Goal: Transaction & Acquisition: Obtain resource

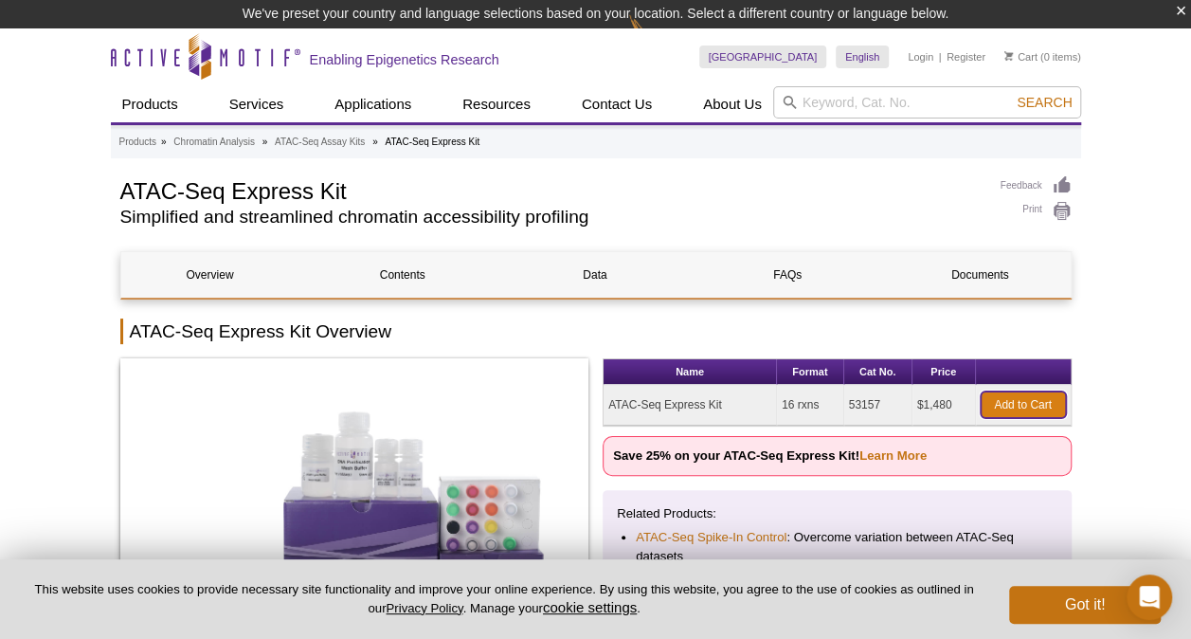
click at [1027, 404] on link "Add to Cart" at bounding box center [1023, 404] width 85 height 27
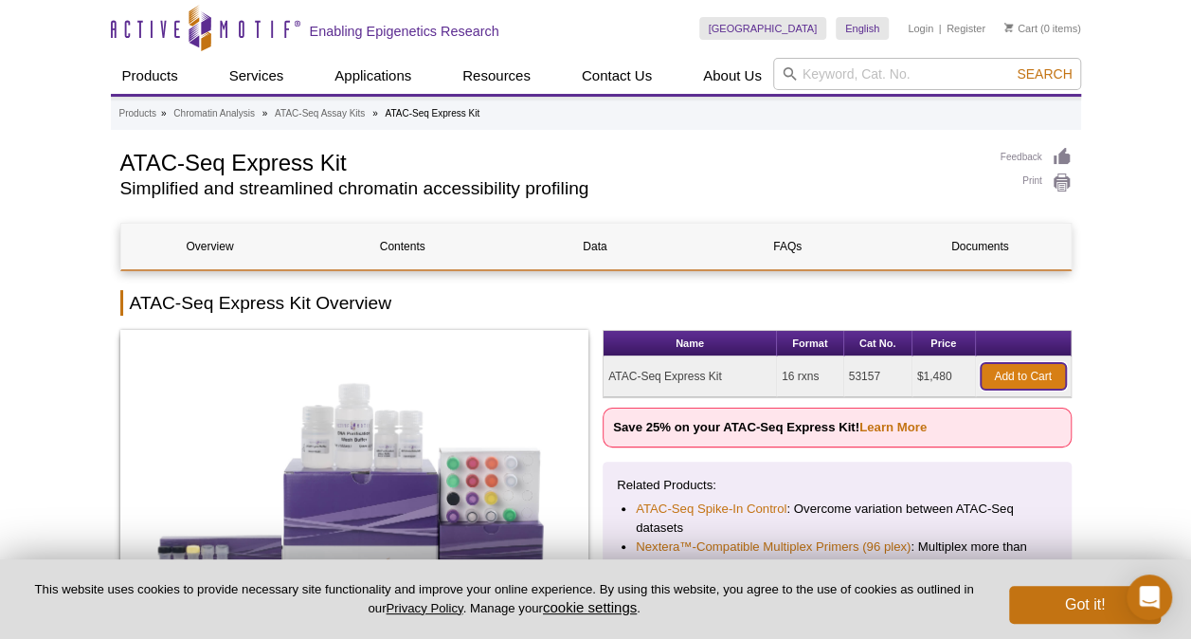
click at [1023, 379] on link "Add to Cart" at bounding box center [1023, 376] width 85 height 27
click at [1020, 374] on link "Add to Cart" at bounding box center [1023, 376] width 85 height 27
click at [1063, 598] on button "Got it!" at bounding box center [1085, 605] width 152 height 38
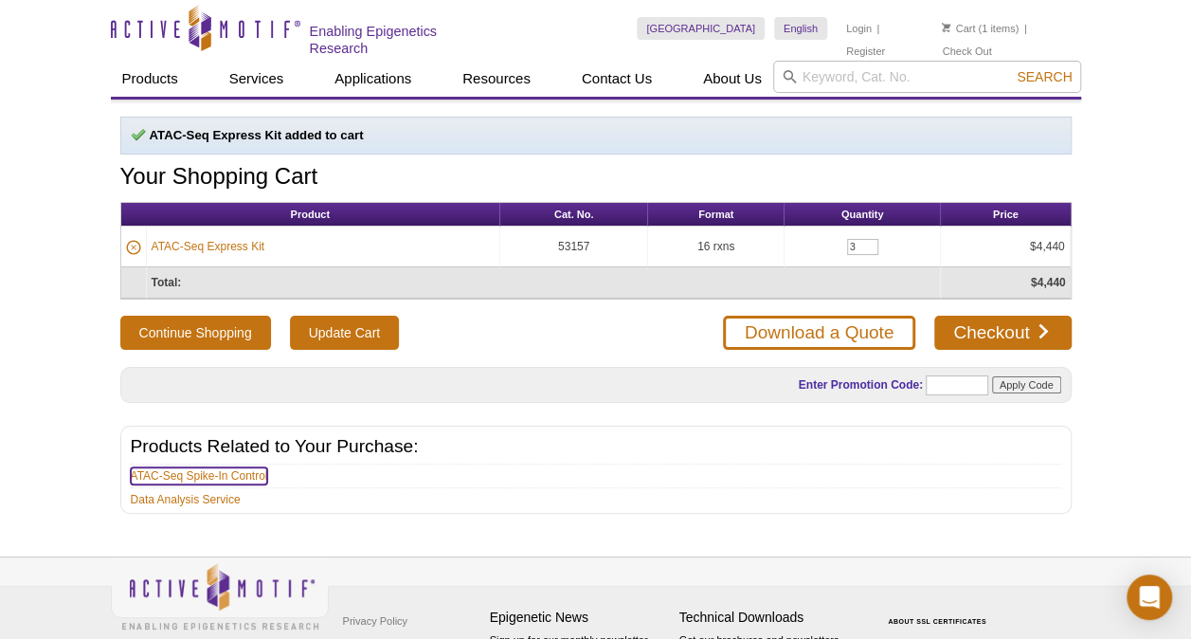
click at [226, 470] on link "ATAC-Seq Spike-In Control" at bounding box center [199, 475] width 137 height 17
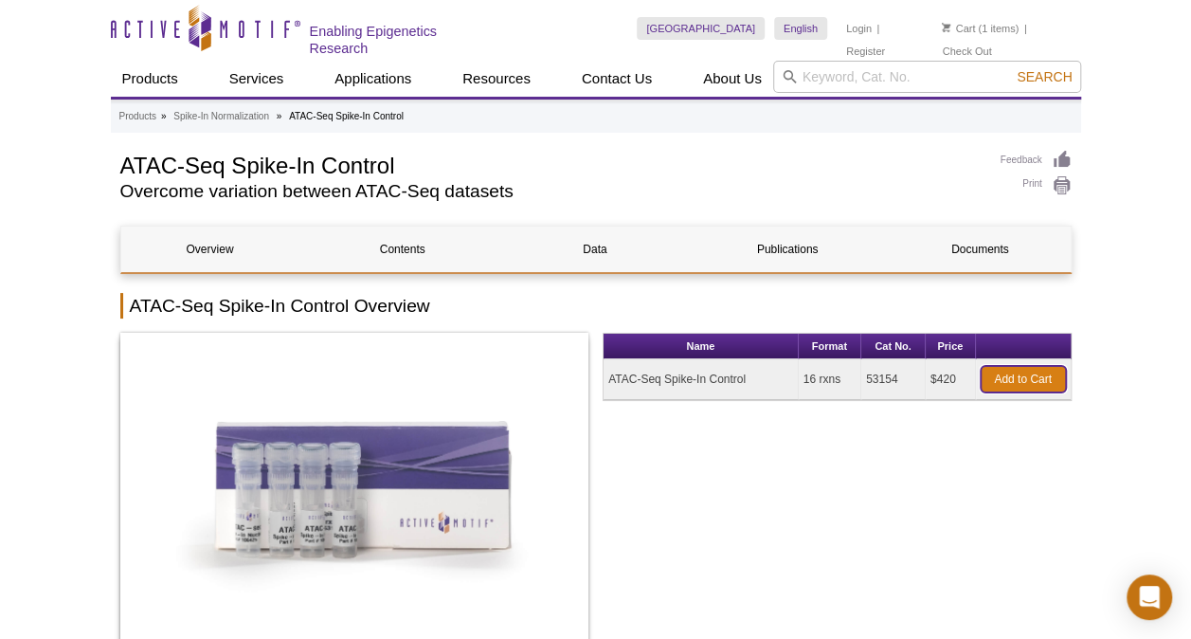
click at [1027, 375] on link "Add to Cart" at bounding box center [1023, 379] width 85 height 27
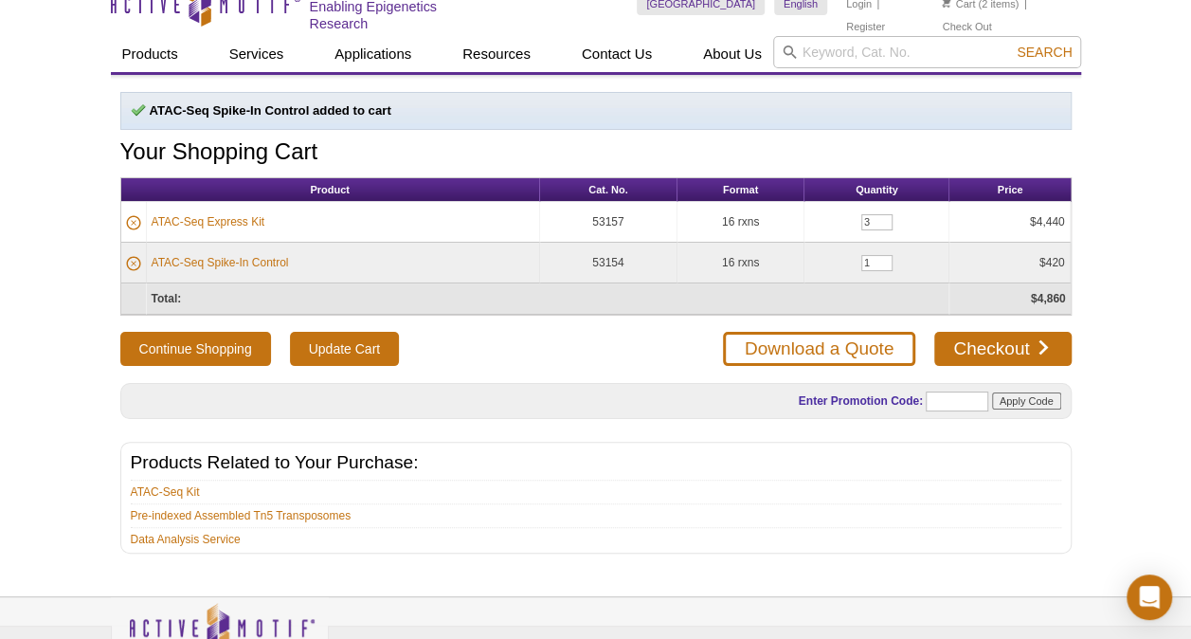
scroll to position [26, 0]
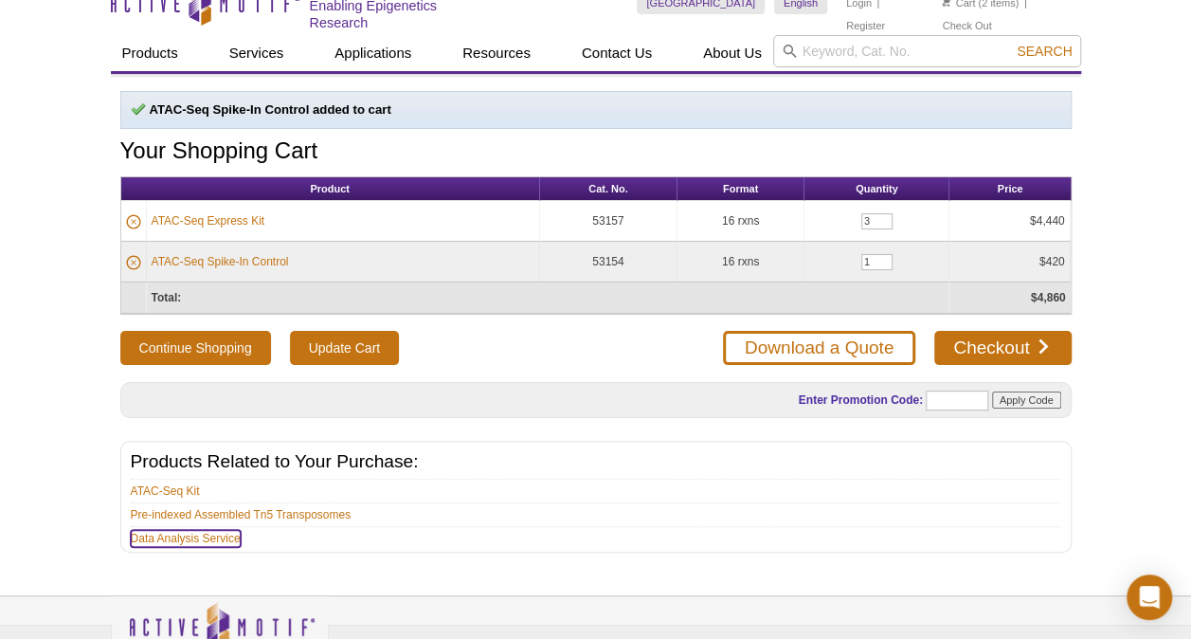
click at [190, 533] on link "Data Analysis Service" at bounding box center [186, 538] width 110 height 17
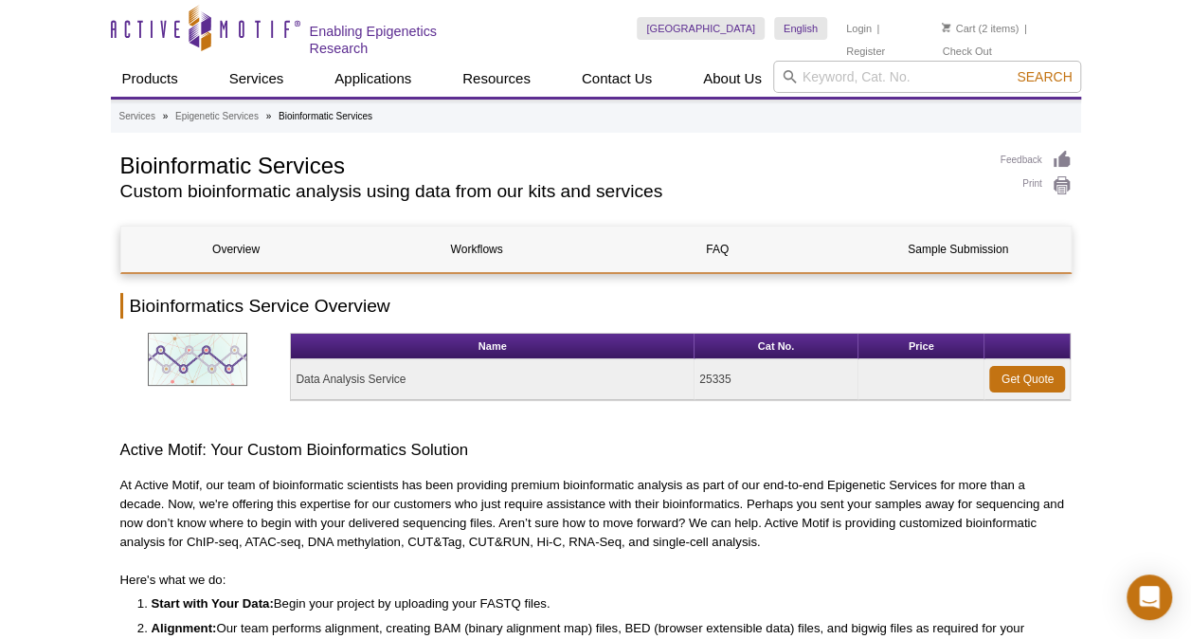
click at [468, 531] on p "At Active Motif, our team of bioinformatic scientists has been providing premiu…" at bounding box center [595, 514] width 951 height 76
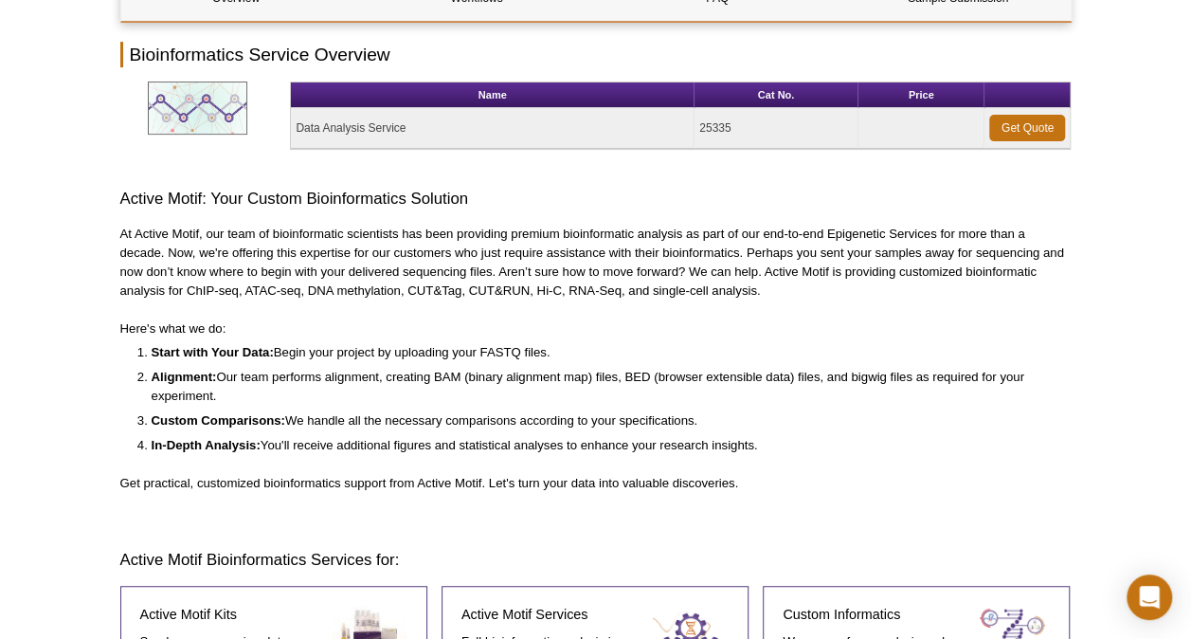
scroll to position [185, 0]
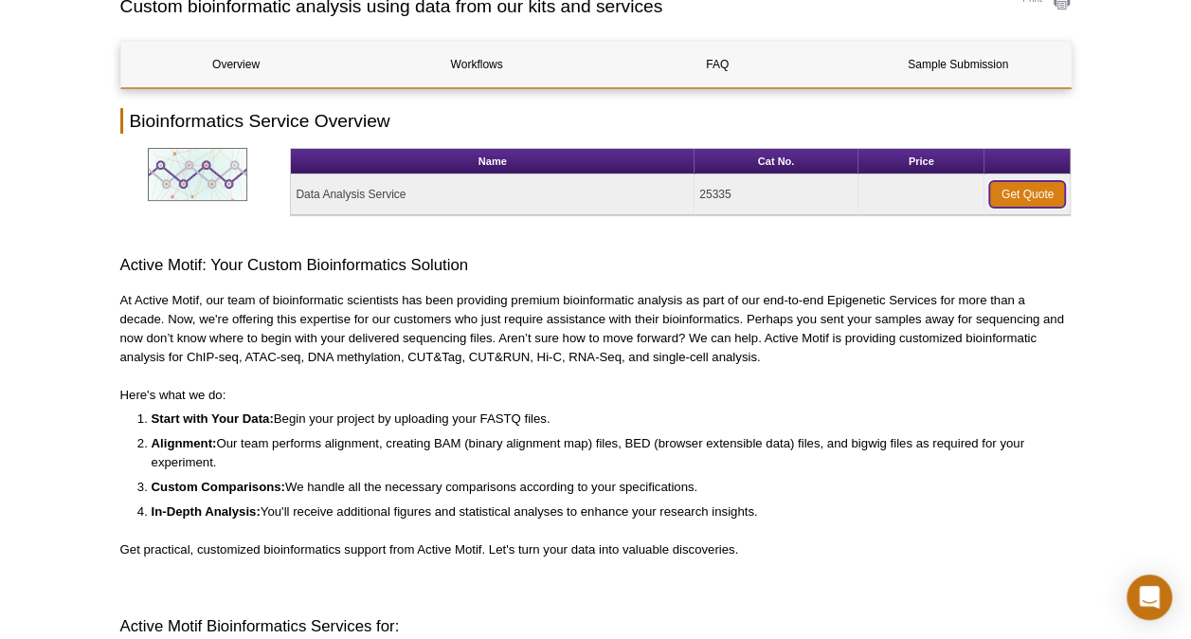
click at [1020, 193] on link "Get Quote" at bounding box center [1027, 194] width 76 height 27
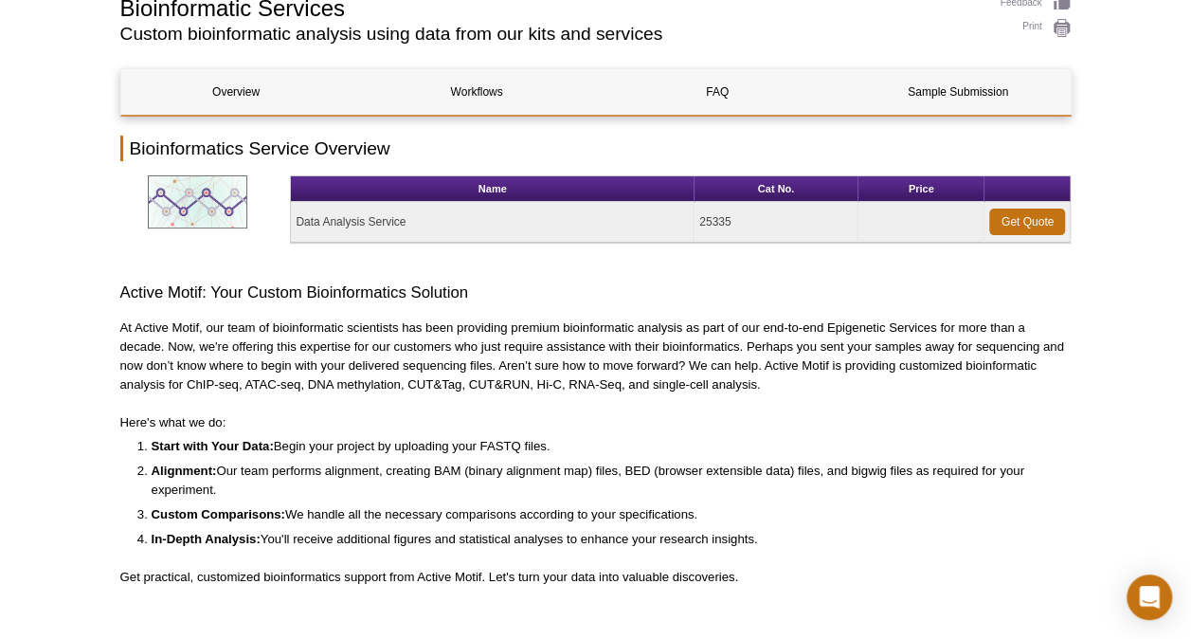
scroll to position [185, 0]
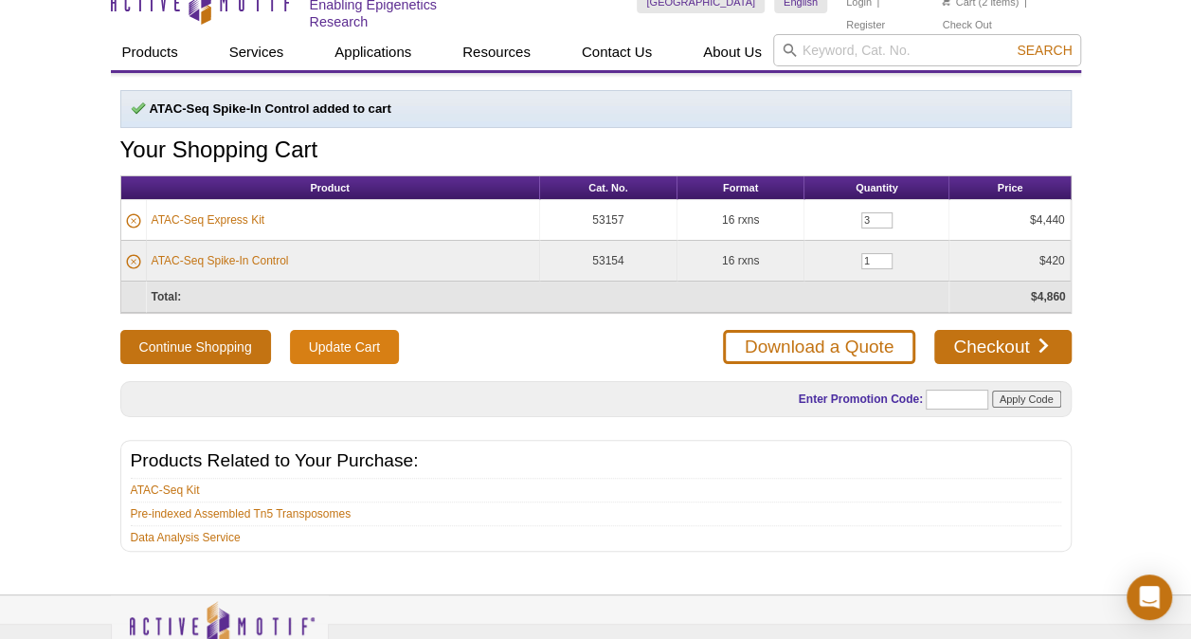
scroll to position [26, 0]
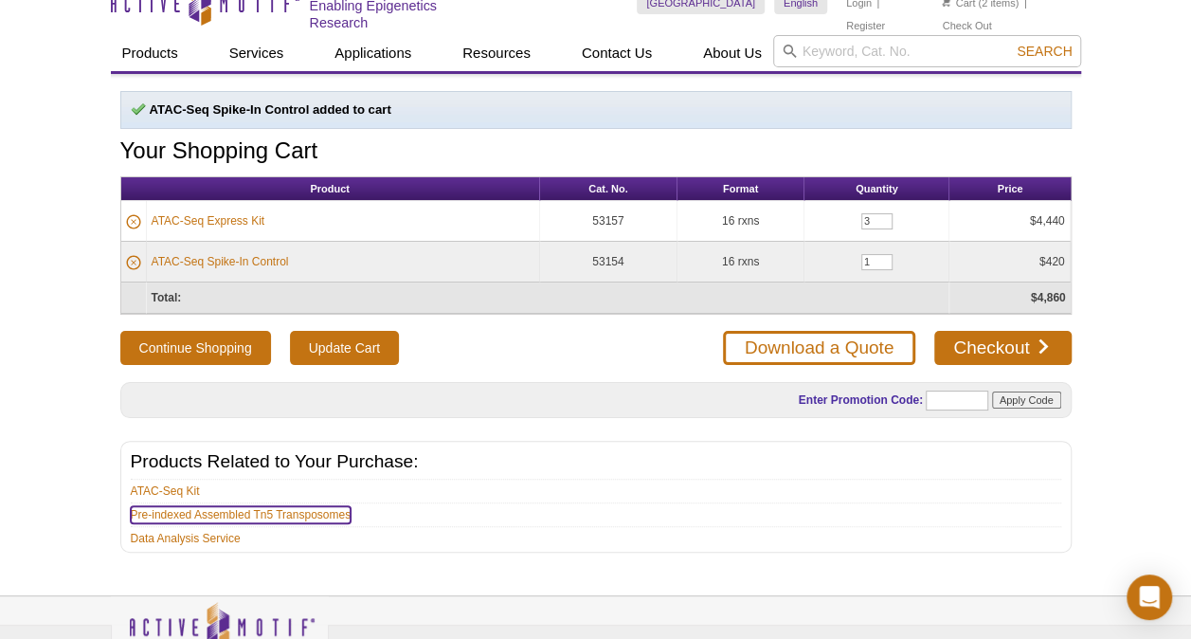
click at [299, 508] on link "Pre-indexed Assembled Tn5 Transposomes" at bounding box center [241, 514] width 221 height 17
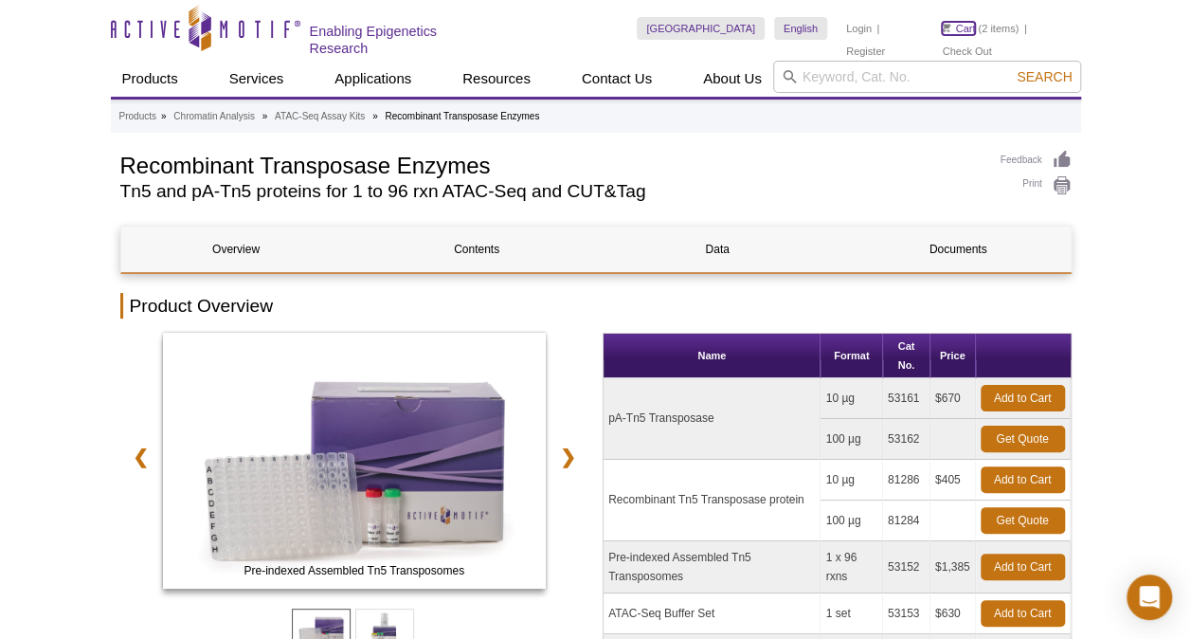
click at [961, 28] on link "Cart" at bounding box center [958, 28] width 33 height 13
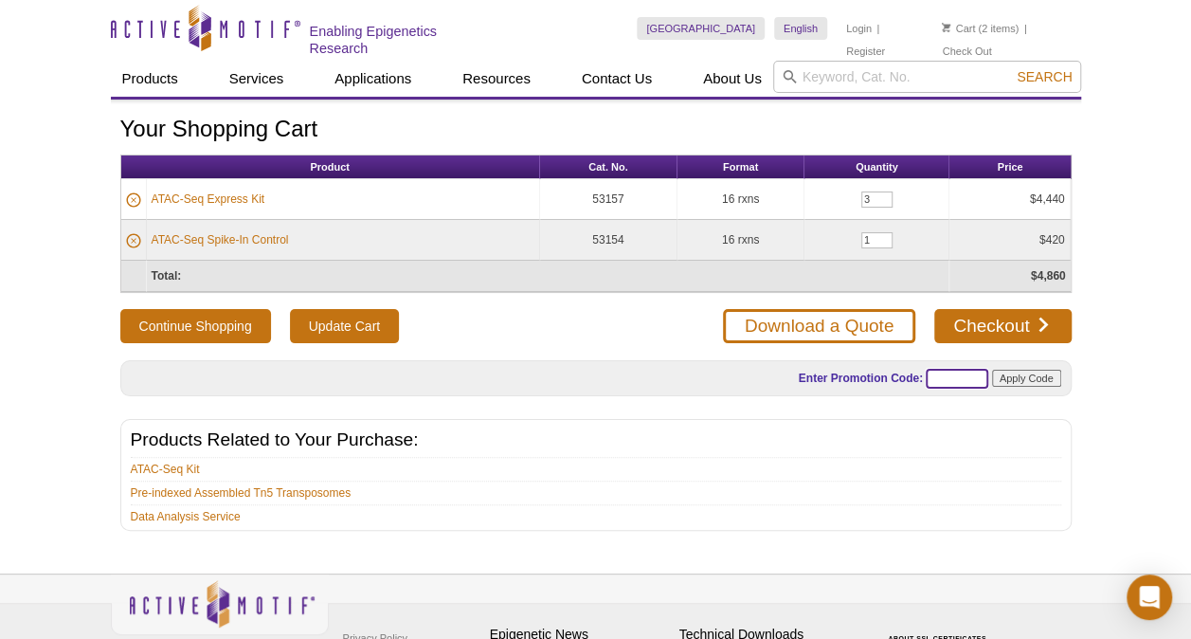
click at [961, 370] on input "text" at bounding box center [957, 379] width 63 height 20
paste input "ATACUP25"
type input "ATACUP25"
click at [1023, 370] on input "Apply Code" at bounding box center [1026, 378] width 69 height 17
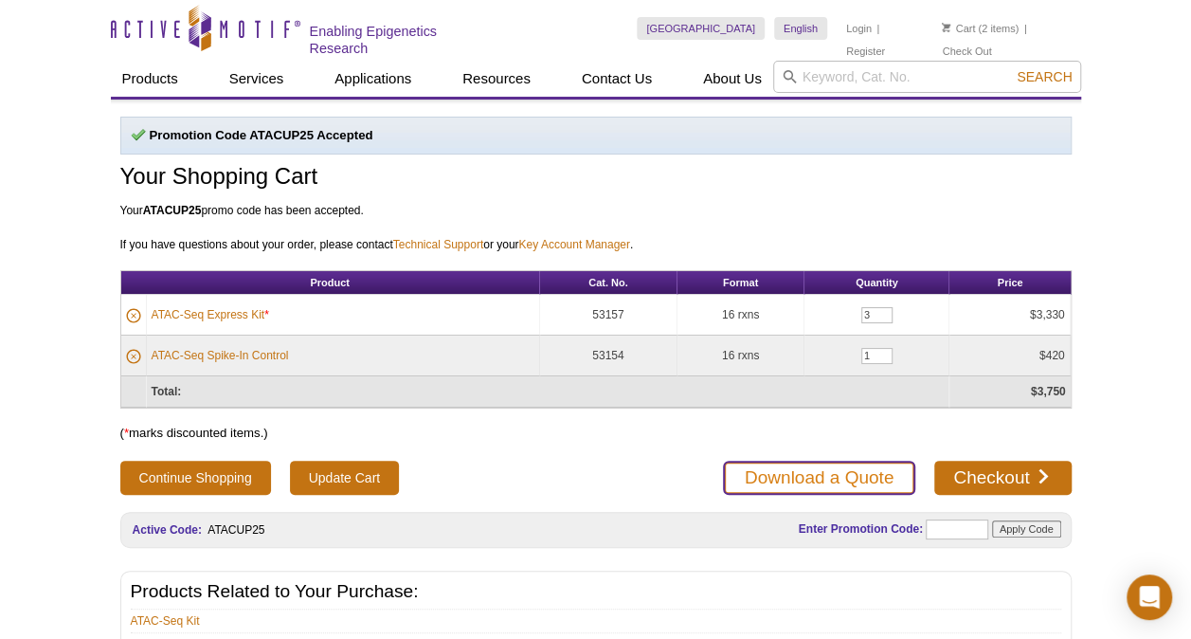
click at [821, 474] on link "Download a Quote" at bounding box center [819, 477] width 192 height 34
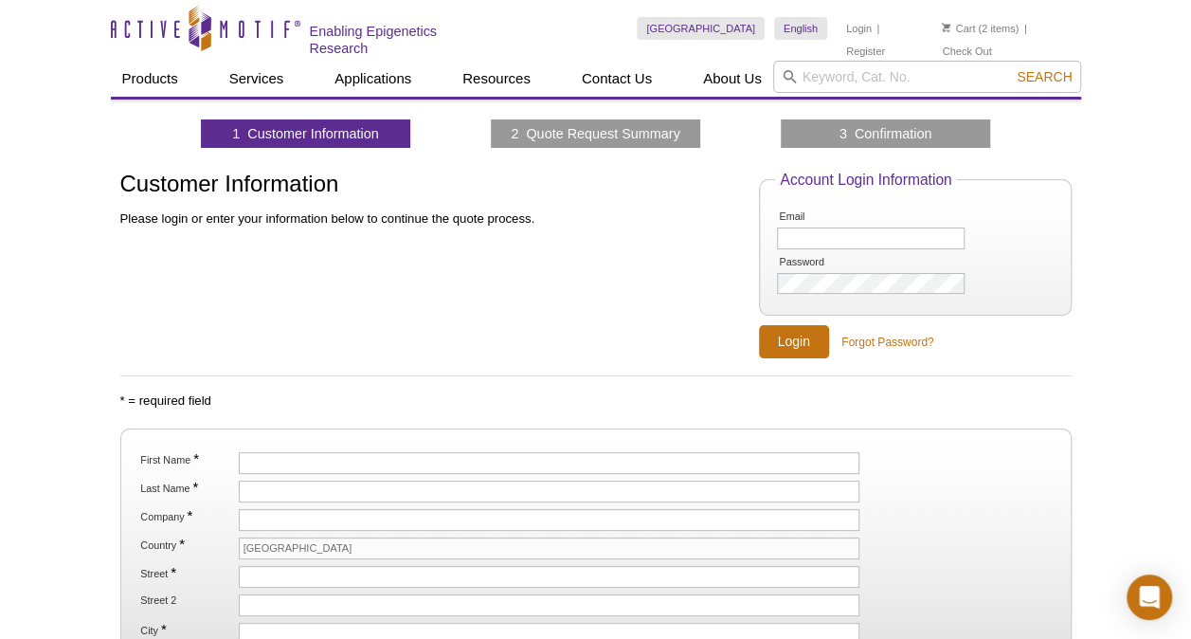
scroll to position [298, 0]
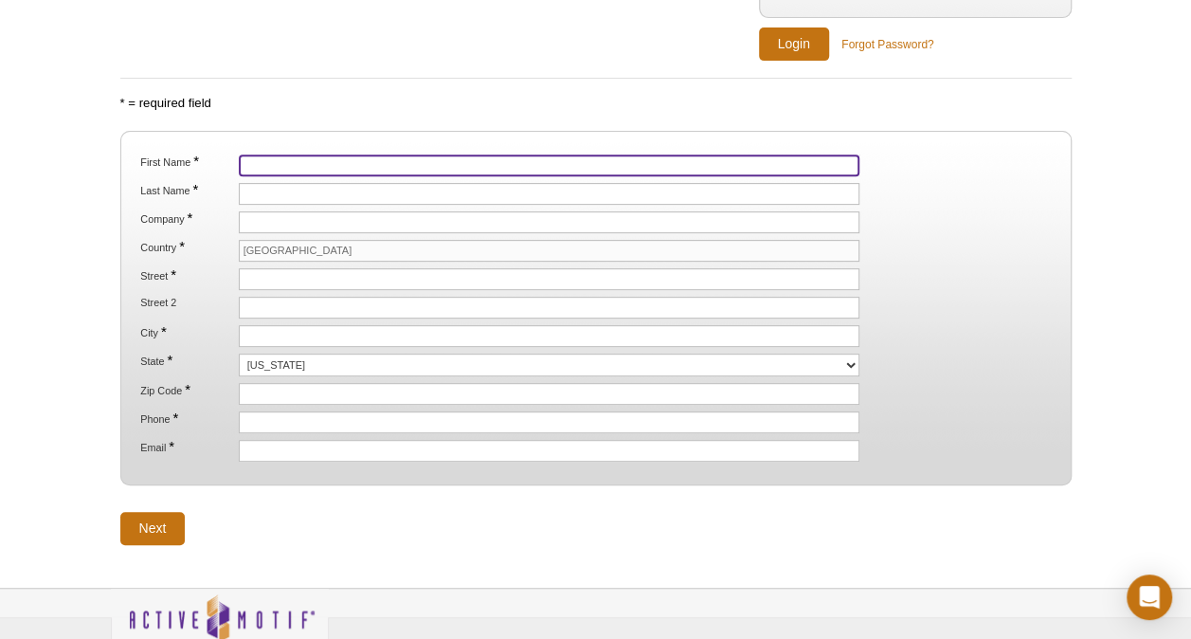
click at [360, 157] on input "First Name *" at bounding box center [550, 165] width 622 height 22
type input "Pooja"
type input "Sharma"
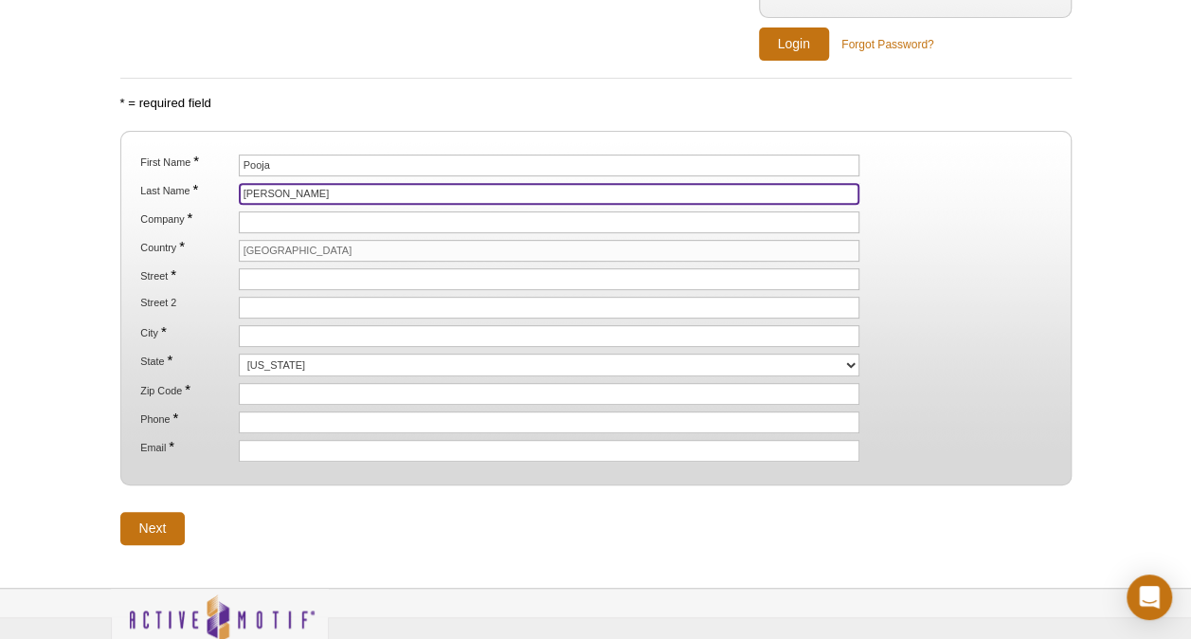
type input "Rezo therapeutics"
type input "[STREET_ADDRESS]"
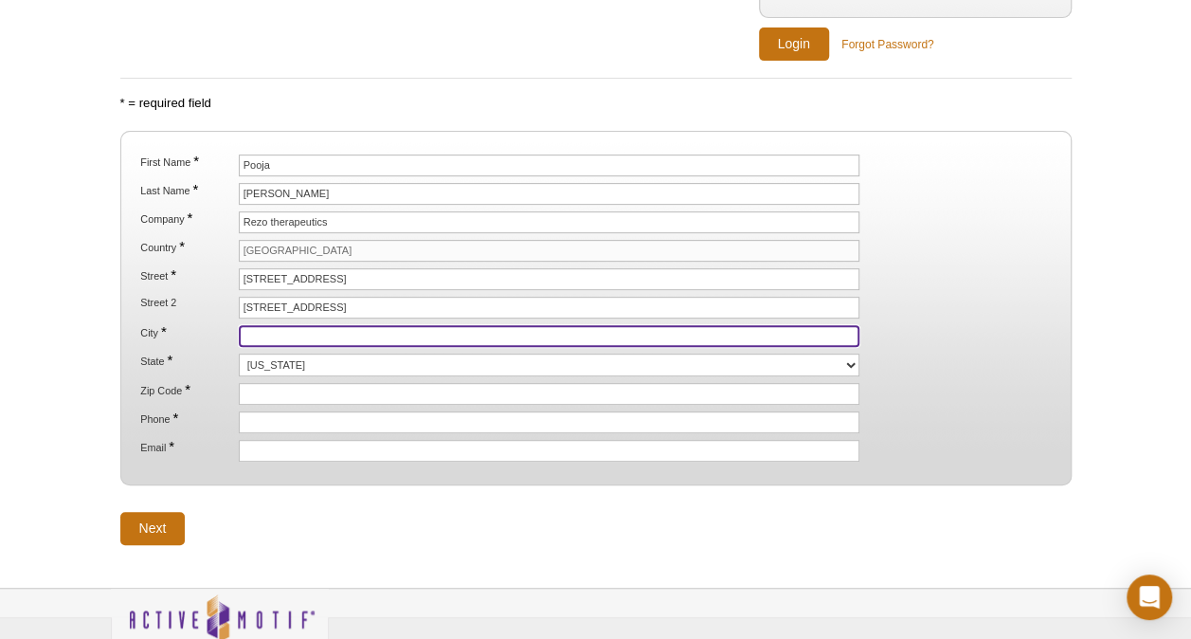
type input "[GEOGRAPHIC_DATA]"
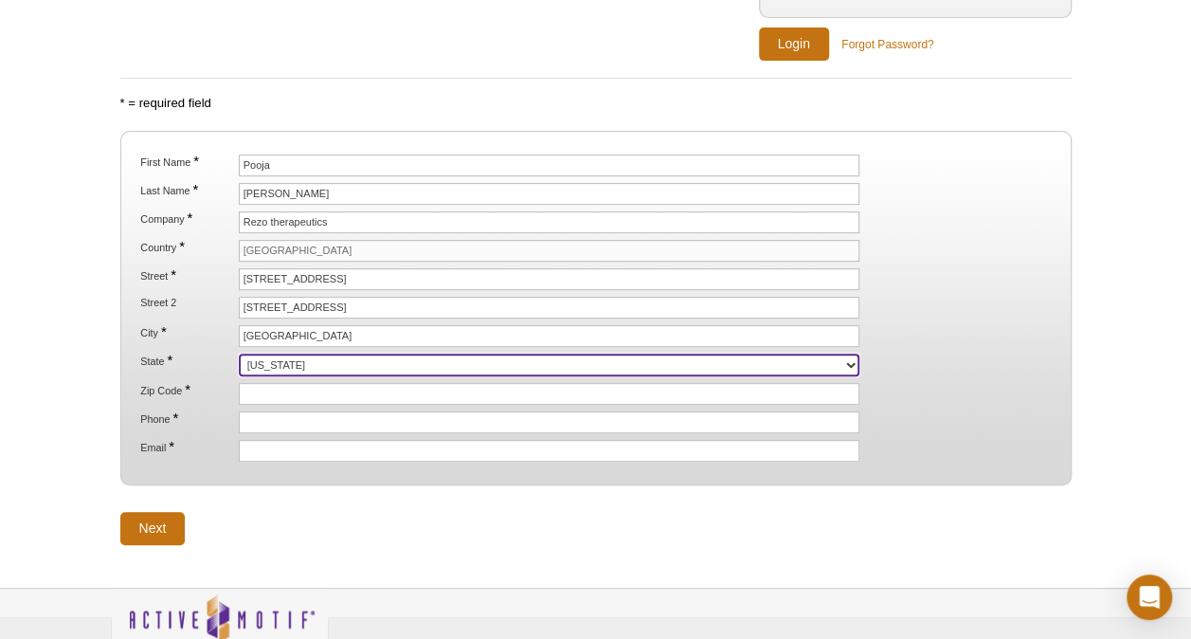
select select "CA"
type input "94158"
type input "2408555342"
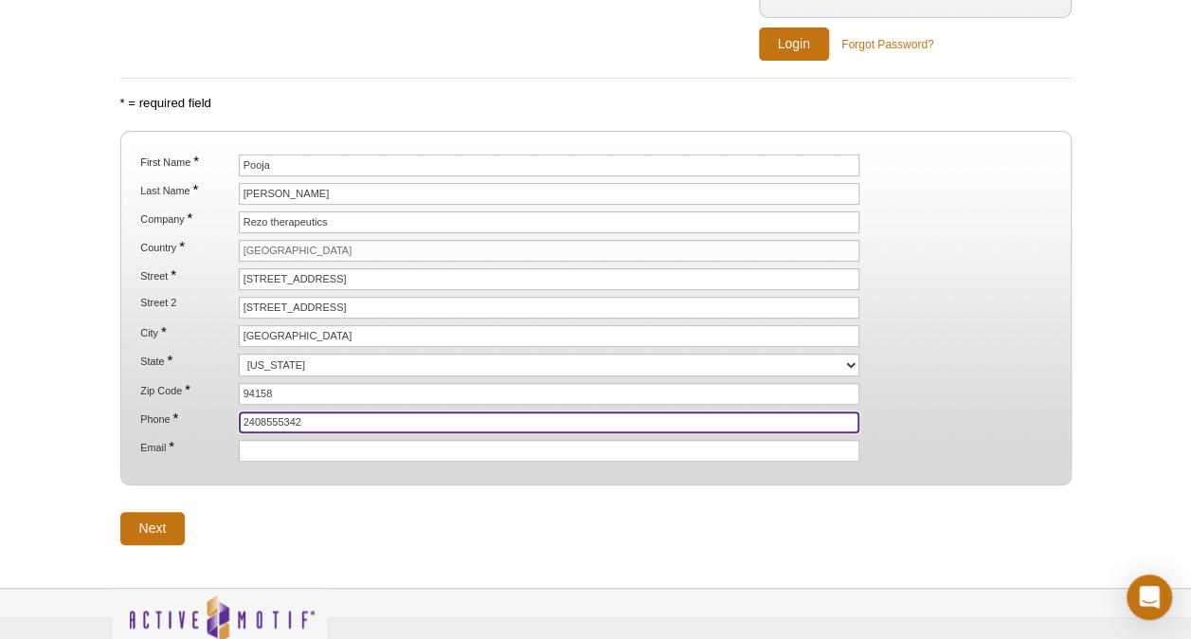
type input "[EMAIL_ADDRESS][DOMAIN_NAME]"
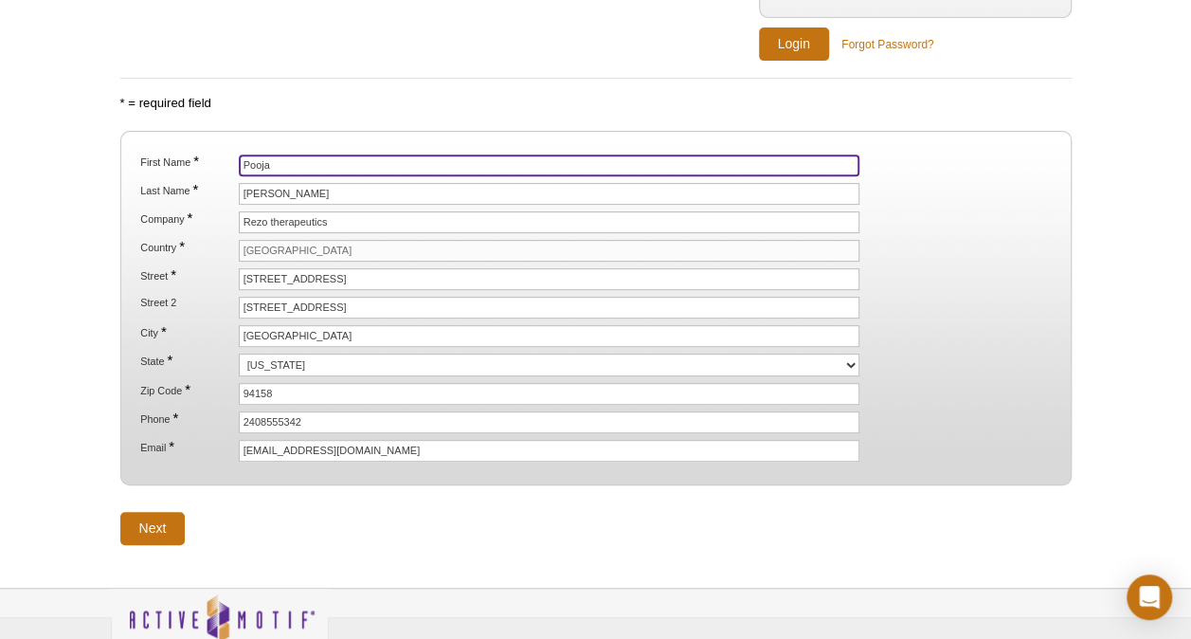
scroll to position [400, 0]
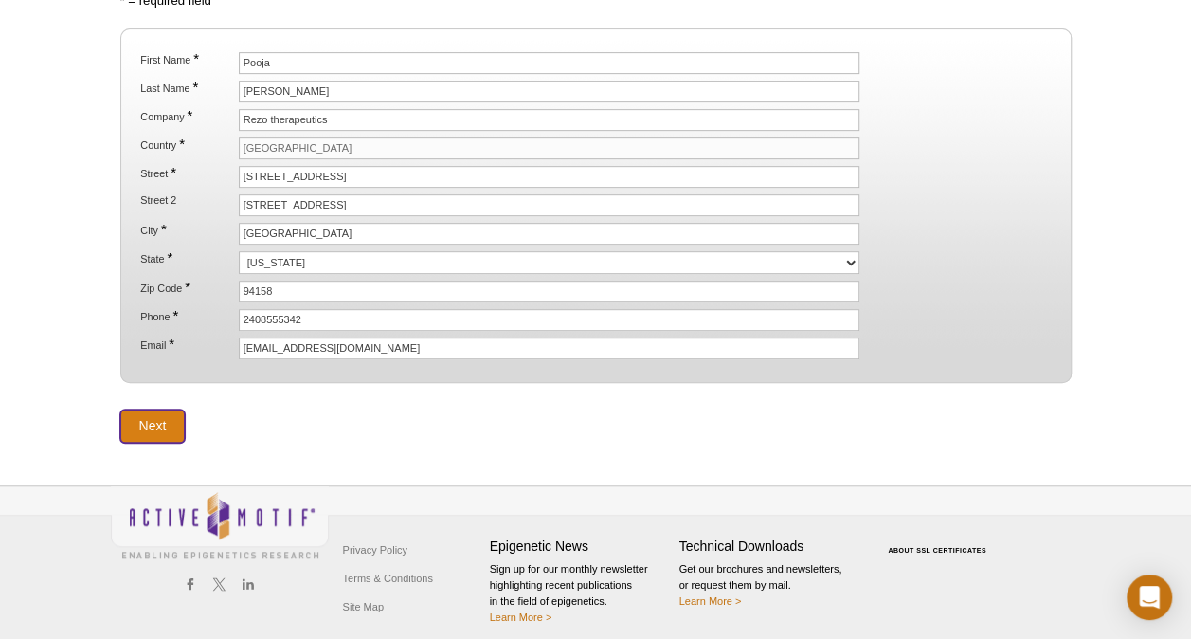
click at [153, 420] on input "Next" at bounding box center [152, 425] width 65 height 33
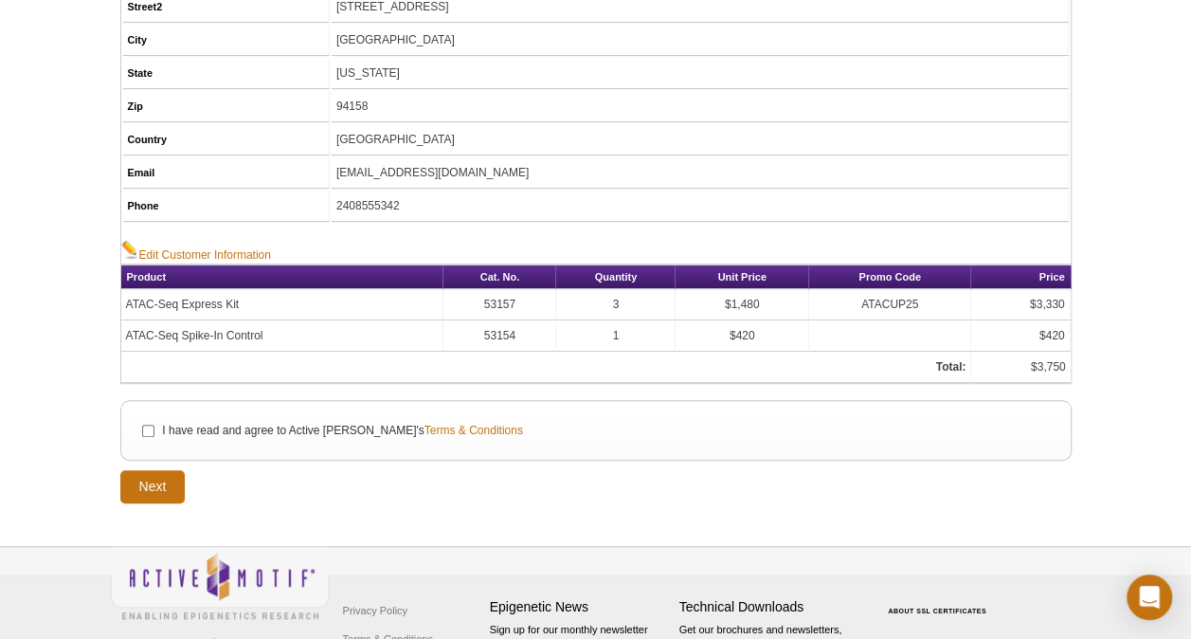
scroll to position [411, 0]
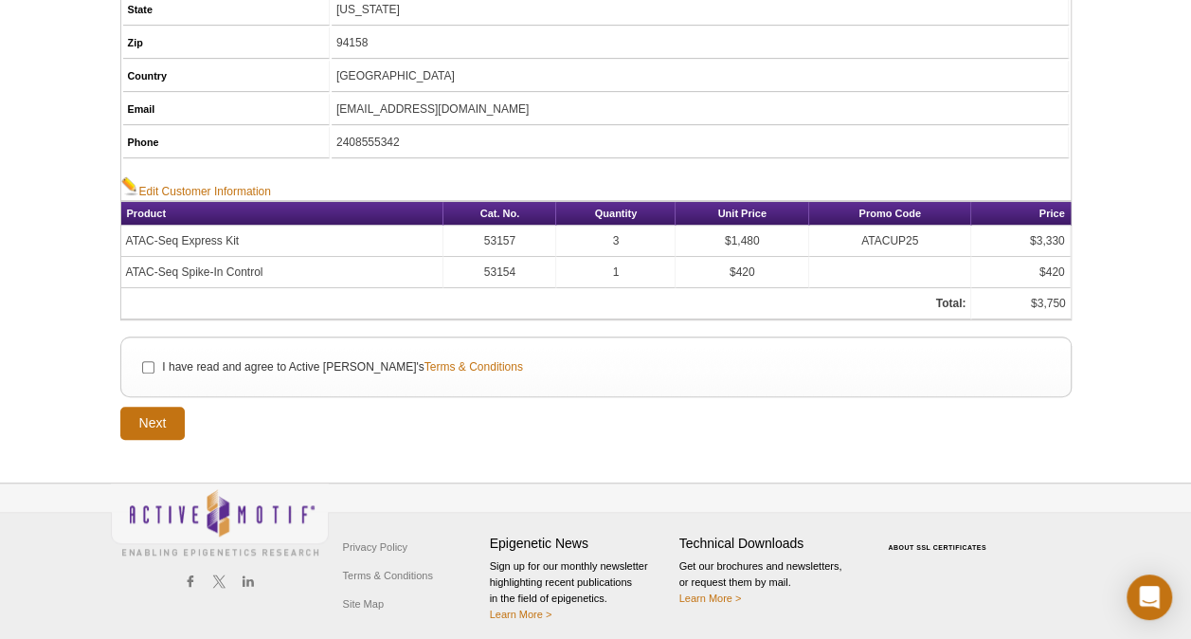
click at [144, 364] on li "I have read and agree to Active Motif's Terms & Conditions" at bounding box center [594, 366] width 917 height 21
click at [146, 361] on input "I have read and agree to Active Motif's Terms & Conditions" at bounding box center [148, 367] width 12 height 12
checkbox input "true"
click at [157, 414] on input "Next" at bounding box center [152, 422] width 65 height 33
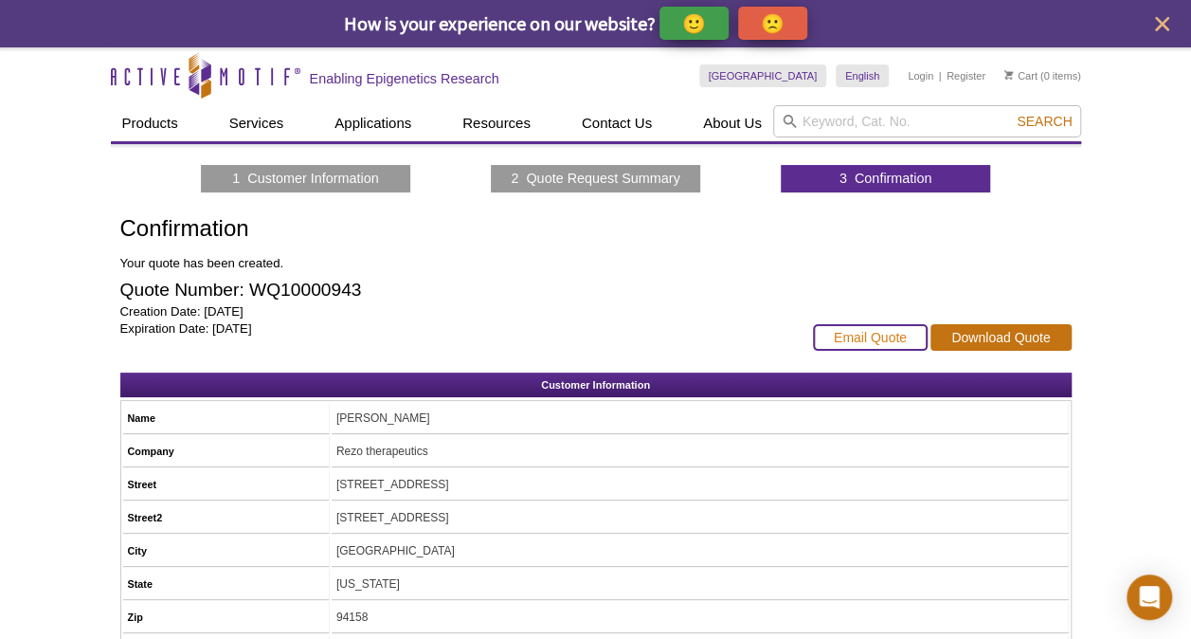
click at [888, 335] on link "Email Quote" at bounding box center [870, 337] width 115 height 27
click at [1004, 330] on link "Download Quote" at bounding box center [1000, 337] width 140 height 27
